Goal: Transaction & Acquisition: Subscribe to service/newsletter

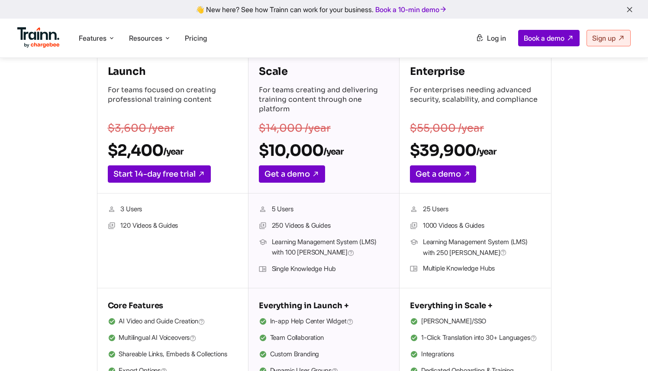
scroll to position [147, 0]
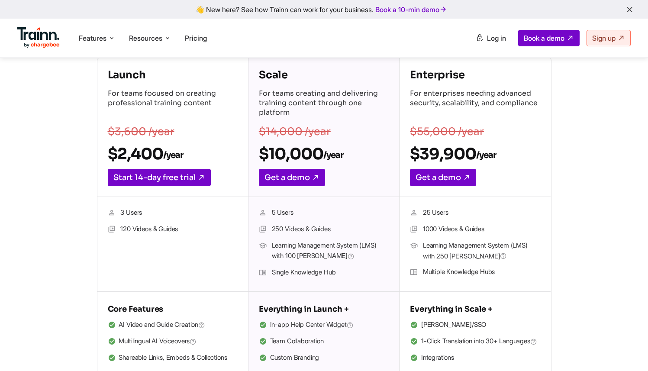
click at [304, 99] on p "For teams creating and delivering training content through one platform" at bounding box center [324, 104] width 130 height 30
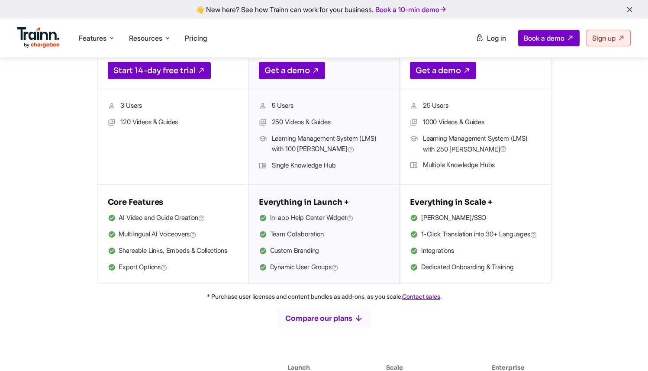
scroll to position [282, 0]
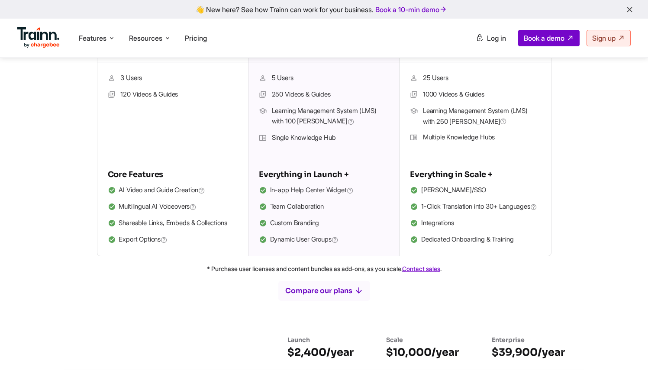
click at [322, 235] on span "Dynamic User Groups" at bounding box center [304, 239] width 68 height 11
click at [307, 219] on li "Custom Branding" at bounding box center [324, 223] width 130 height 11
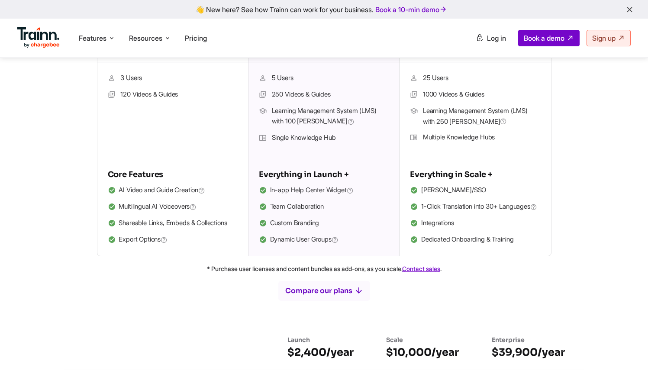
click at [307, 219] on li "Custom Branding" at bounding box center [324, 223] width 130 height 11
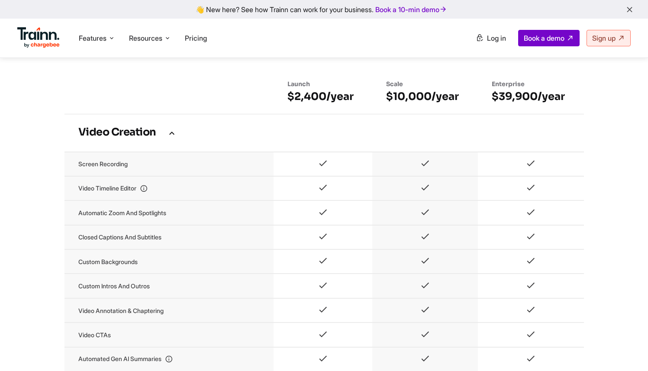
scroll to position [543, 0]
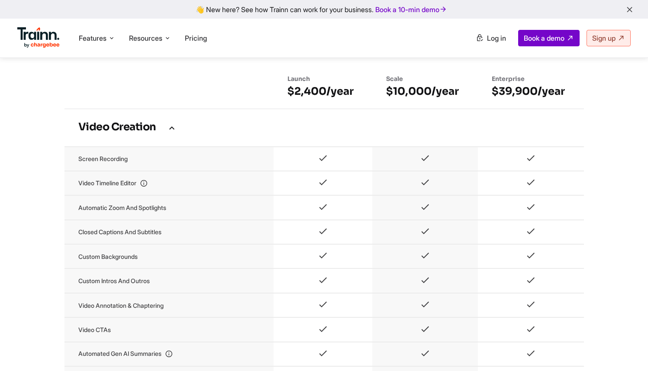
click at [122, 143] on td "Video Creation" at bounding box center [325, 128] width 520 height 38
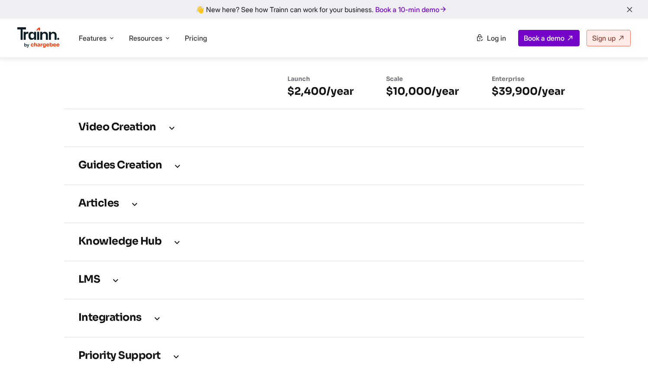
click at [118, 171] on h3 "Guides creation" at bounding box center [324, 166] width 492 height 10
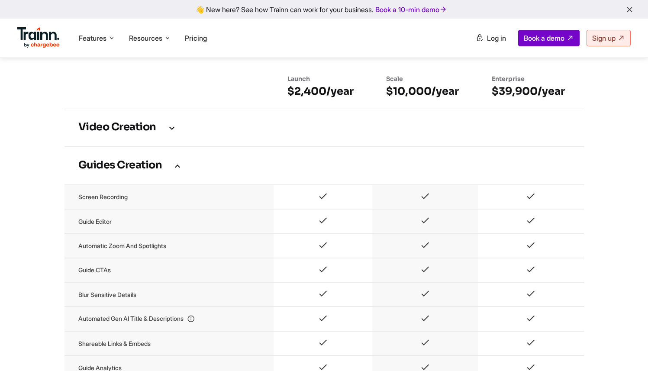
click at [118, 171] on h3 "Guides creation" at bounding box center [324, 166] width 492 height 10
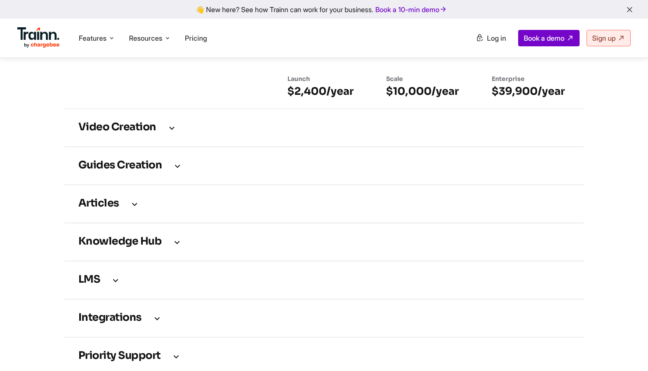
click at [116, 208] on h3 "Articles" at bounding box center [324, 204] width 492 height 10
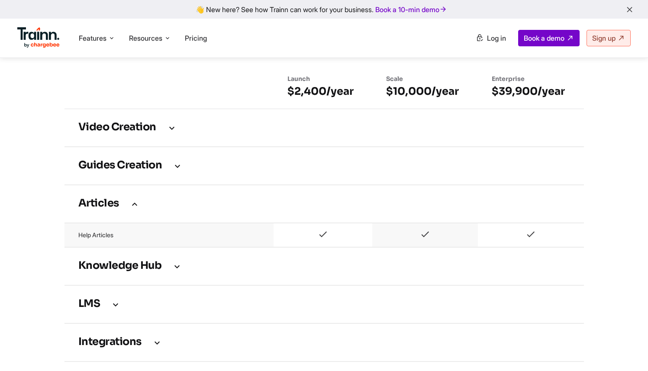
click at [116, 208] on h3 "Articles" at bounding box center [324, 204] width 492 height 10
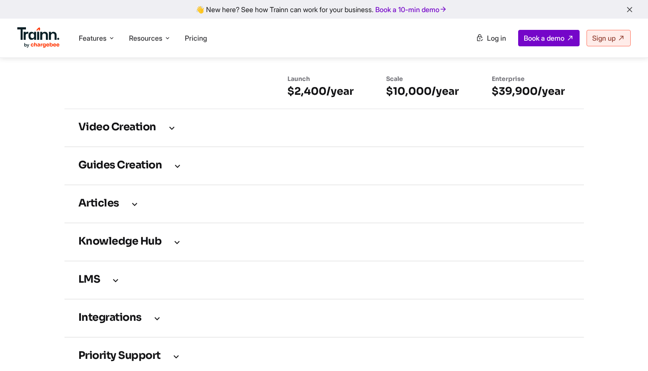
click at [119, 245] on h3 "Knowledge Hub" at bounding box center [324, 242] width 492 height 10
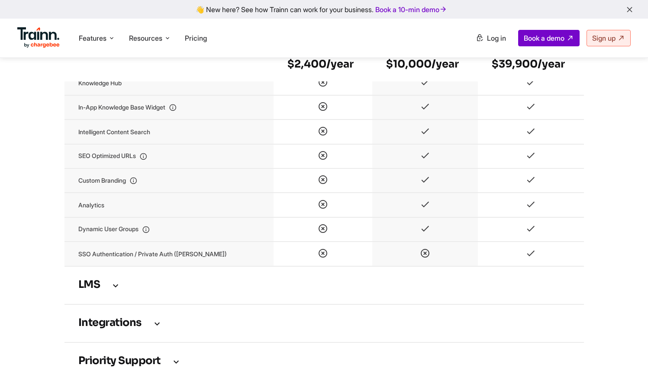
scroll to position [873, 0]
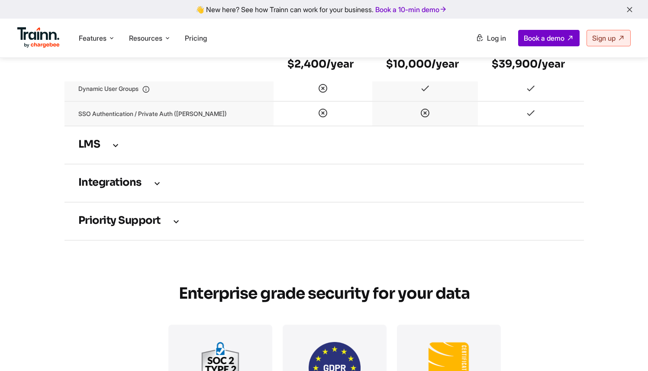
click at [117, 226] on h3 "Priority support" at bounding box center [324, 222] width 492 height 10
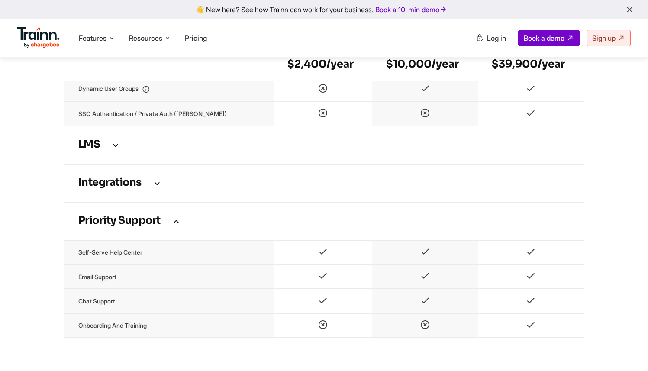
click at [116, 202] on td "Integrations" at bounding box center [325, 183] width 520 height 38
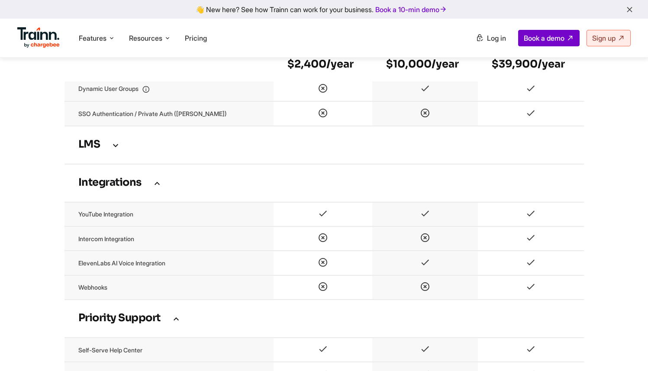
click at [111, 275] on td "ElevenLabs AI Voice Integration" at bounding box center [169, 263] width 209 height 24
click at [112, 275] on td "ElevenLabs AI Voice Integration" at bounding box center [169, 263] width 209 height 24
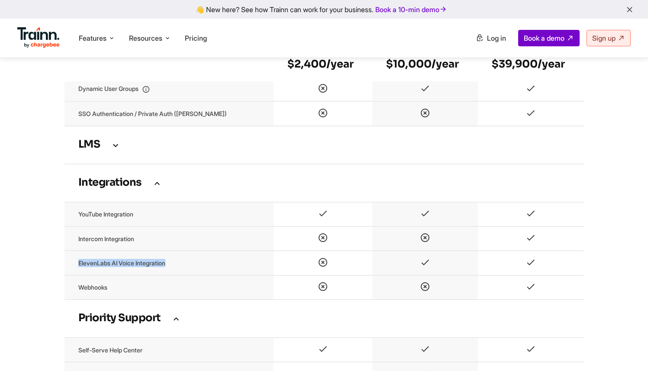
click at [112, 275] on td "ElevenLabs AI Voice Integration" at bounding box center [169, 263] width 209 height 24
click at [130, 297] on td "Webhooks" at bounding box center [169, 287] width 209 height 24
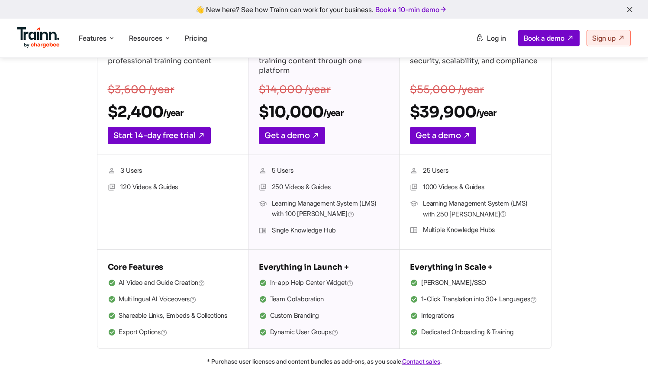
scroll to position [172, 0]
